Goal: Navigation & Orientation: Find specific page/section

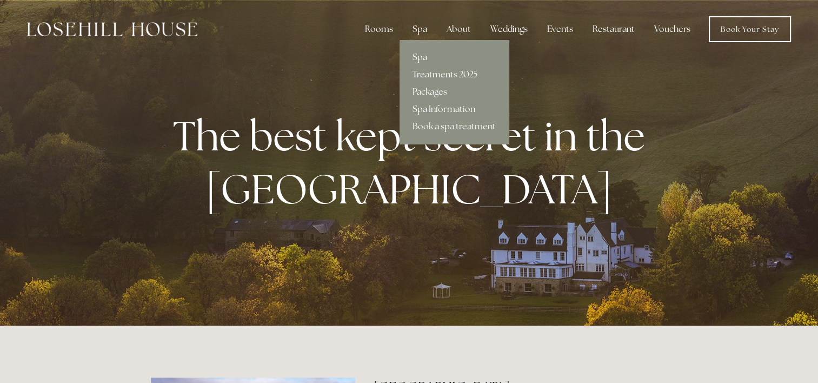
click at [437, 106] on link "Spa Information" at bounding box center [453, 109] width 109 height 17
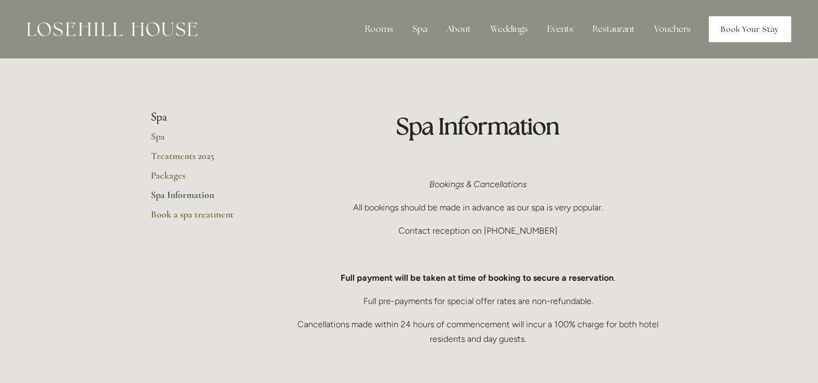
click at [761, 23] on link "Book Your Stay" at bounding box center [750, 29] width 82 height 26
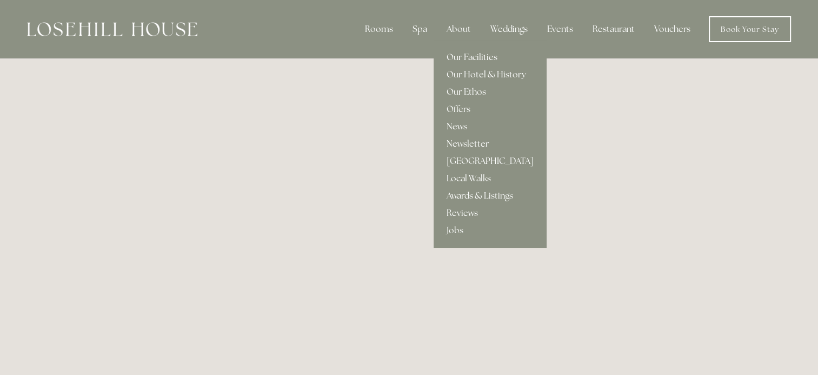
click at [468, 56] on link "Our Facilities" at bounding box center [490, 57] width 113 height 17
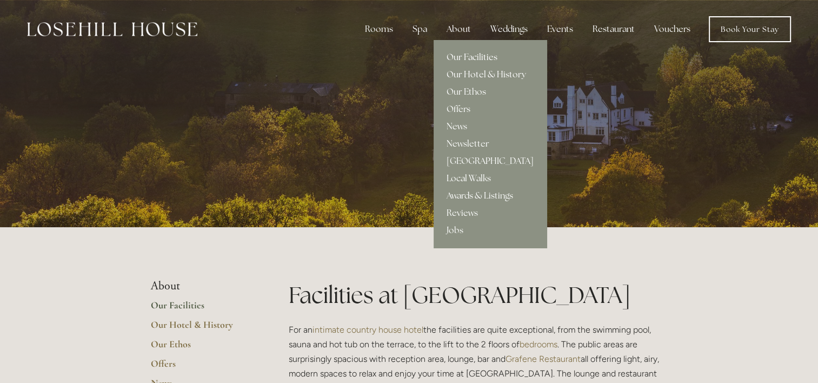
click at [473, 72] on link "Our Hotel & History" at bounding box center [490, 74] width 113 height 17
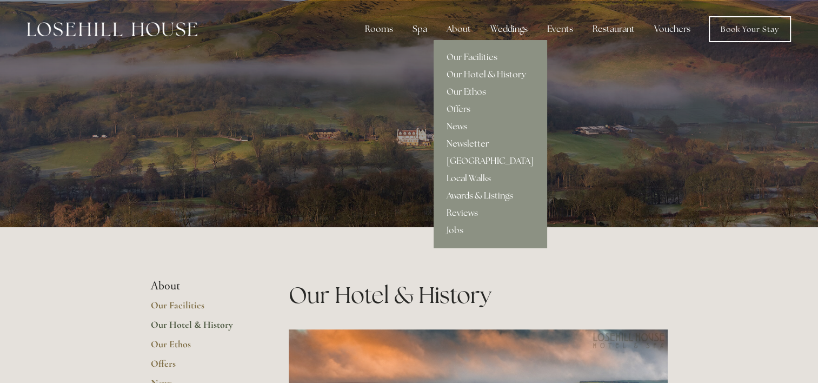
click at [470, 176] on link "Local Walks" at bounding box center [490, 178] width 113 height 17
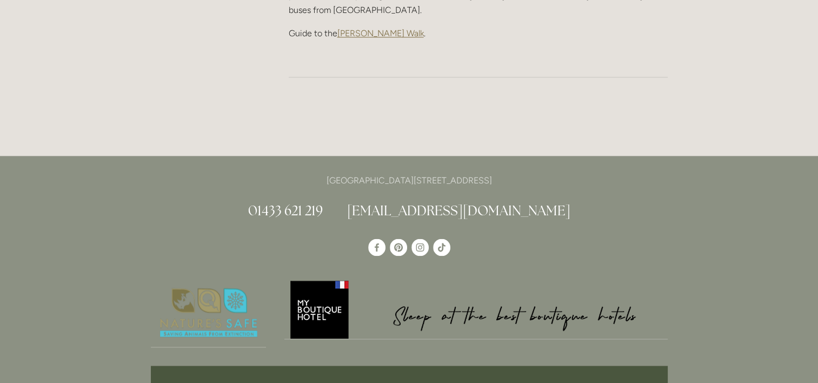
scroll to position [1730, 0]
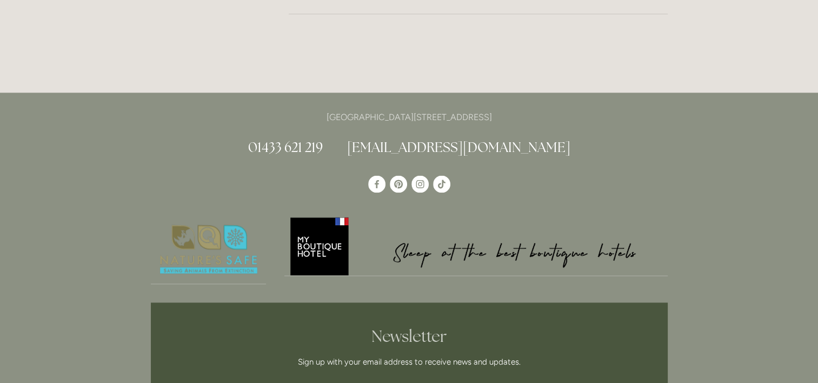
drag, startPoint x: 530, startPoint y: 43, endPoint x: 496, endPoint y: 46, distance: 34.2
click at [496, 110] on p "[GEOGRAPHIC_DATA][STREET_ADDRESS]" at bounding box center [409, 117] width 517 height 15
copy p "S33 6AF"
